Goal: Task Accomplishment & Management: Manage account settings

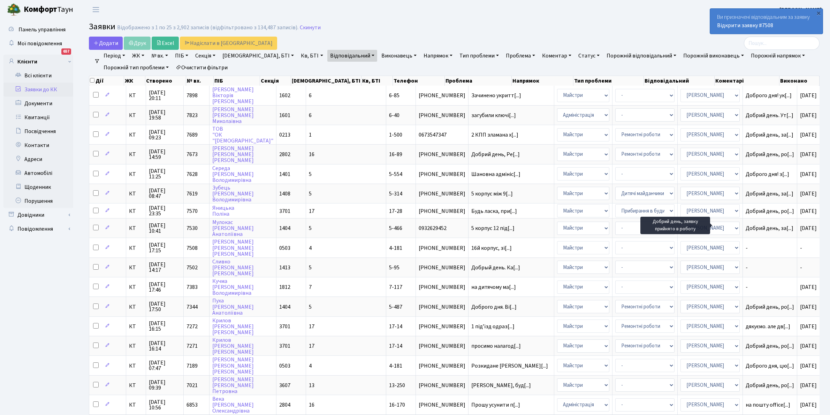
select select "25"
click at [332, 55] on link "Відповідальний" at bounding box center [352, 56] width 50 height 12
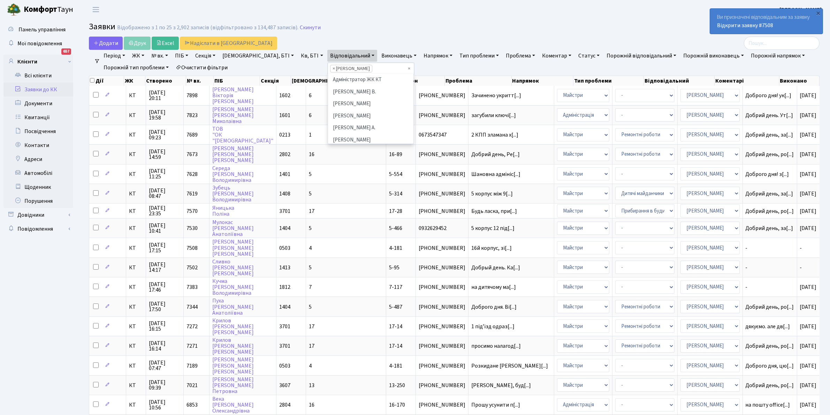
scroll to position [180, 0]
click at [340, 111] on li "[PERSON_NAME]" at bounding box center [371, 112] width 84 height 12
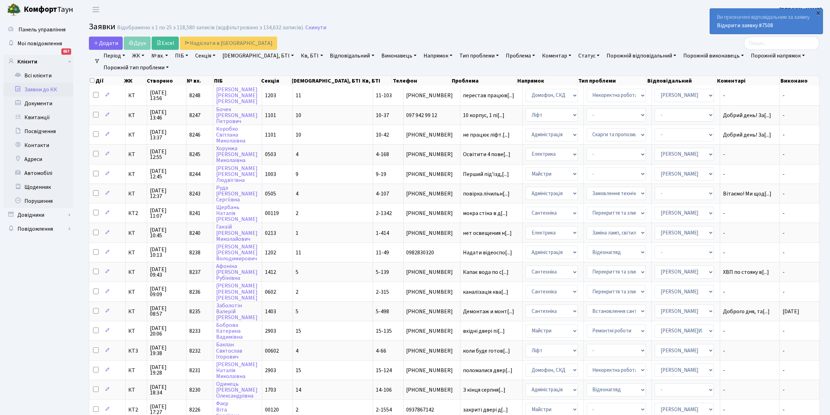
click at [816, 13] on div "×" at bounding box center [818, 12] width 7 height 7
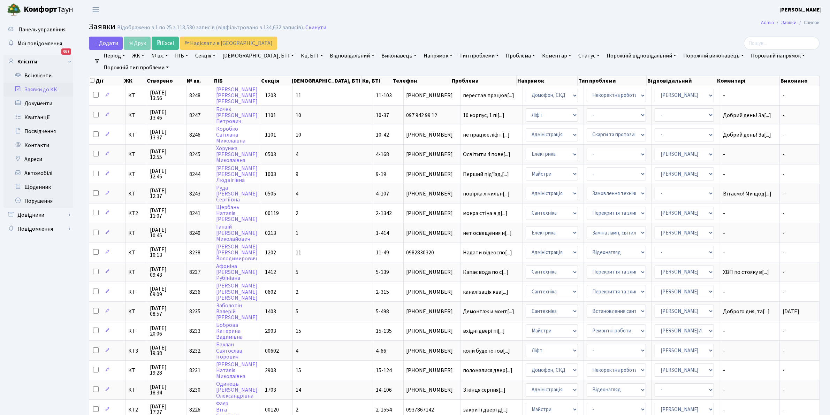
click at [329, 55] on link "Відповідальний" at bounding box center [352, 56] width 50 height 12
click at [335, 82] on li "[PERSON_NAME]" at bounding box center [371, 88] width 84 height 12
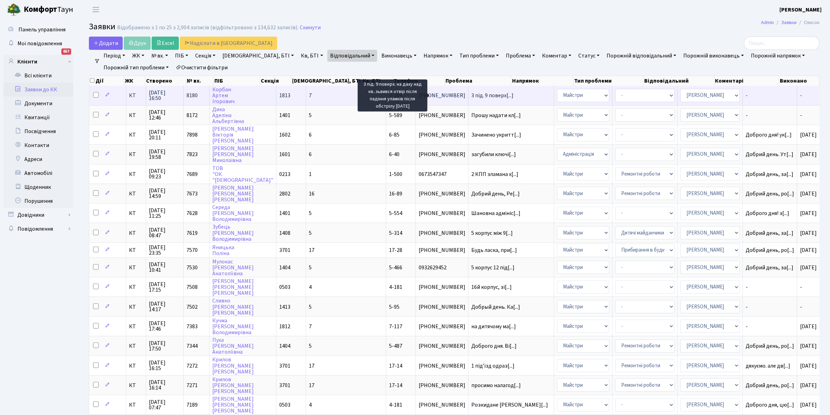
click at [471, 94] on span "3 під. 9 поверх[...]" at bounding box center [492, 96] width 42 height 8
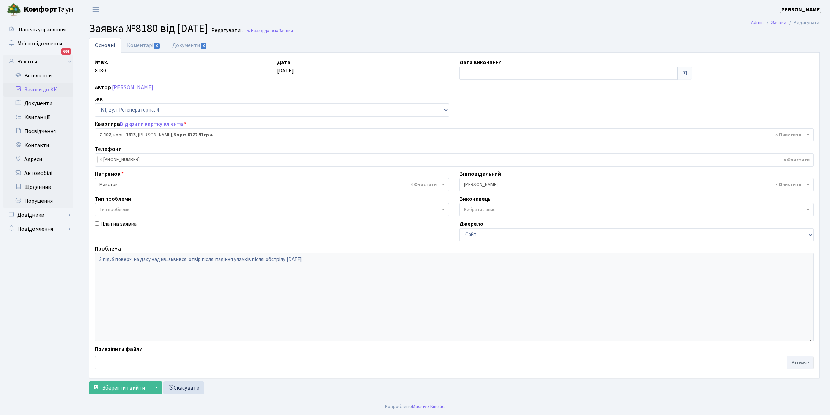
select select "5108"
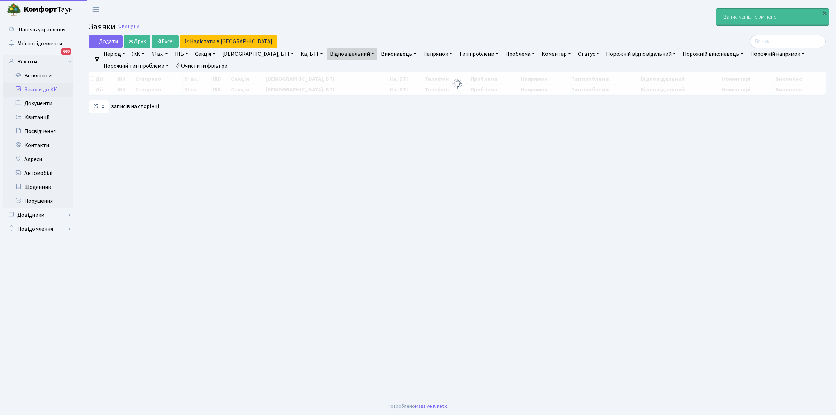
select select "25"
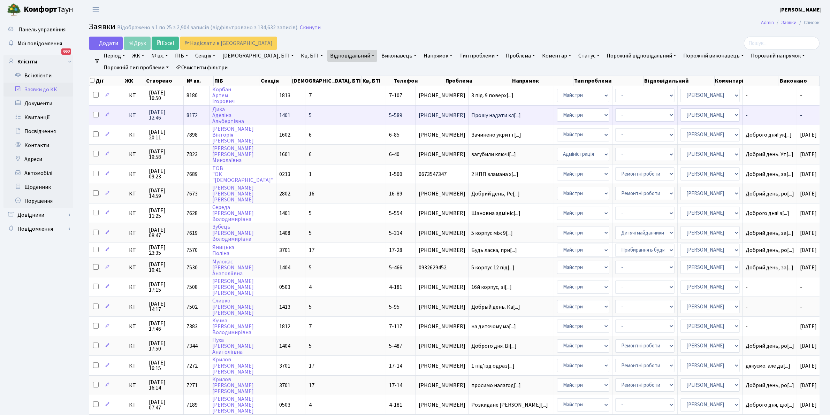
click at [468, 111] on td "Прошу надати кл[...]" at bounding box center [511, 115] width 86 height 20
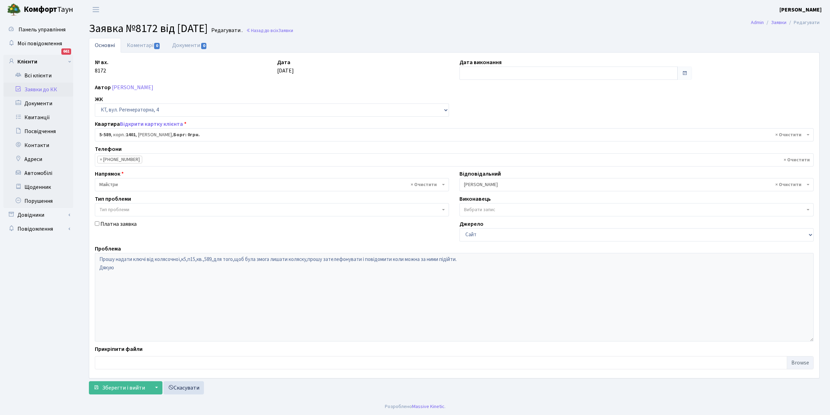
select select "1983"
click at [186, 61] on div "№ вх. 8172" at bounding box center [181, 69] width 182 height 22
